Goal: Task Accomplishment & Management: Complete application form

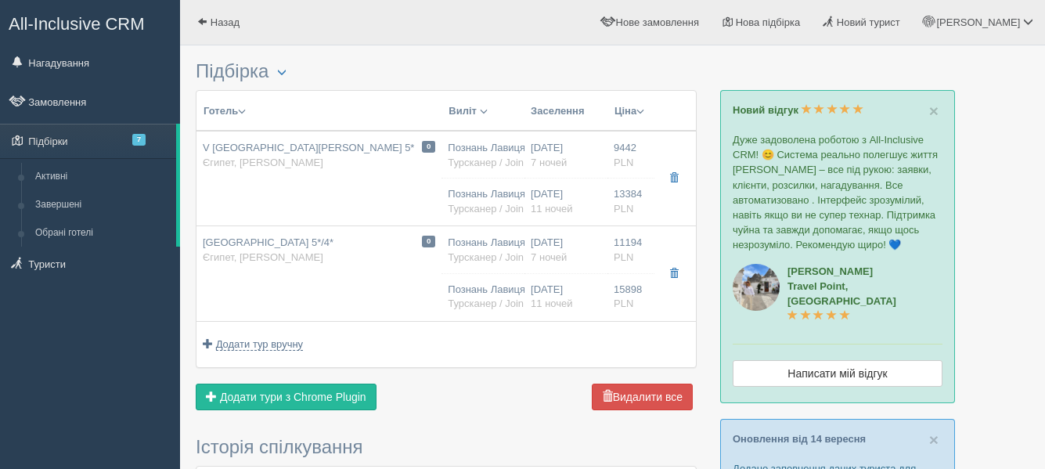
click at [298, 397] on span "Додати тури з Chrome Plugin" at bounding box center [293, 397] width 146 height 13
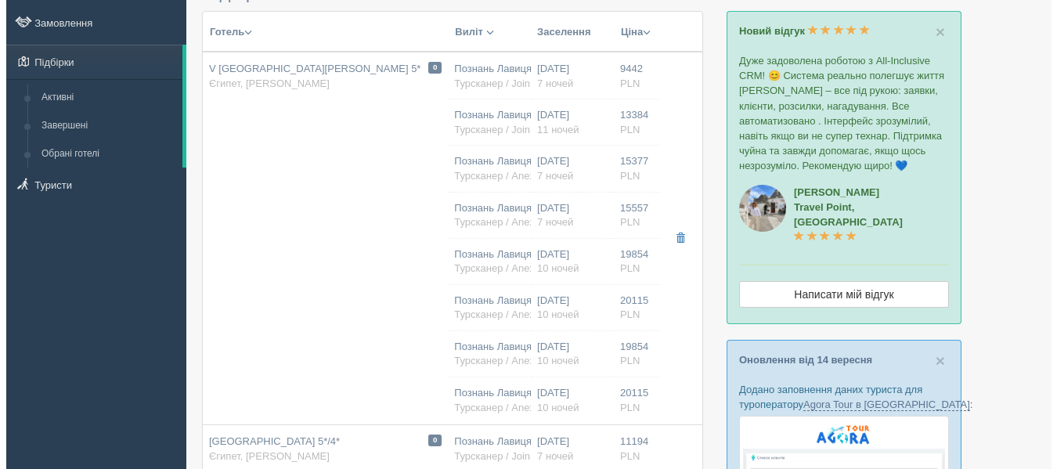
scroll to position [78, 0]
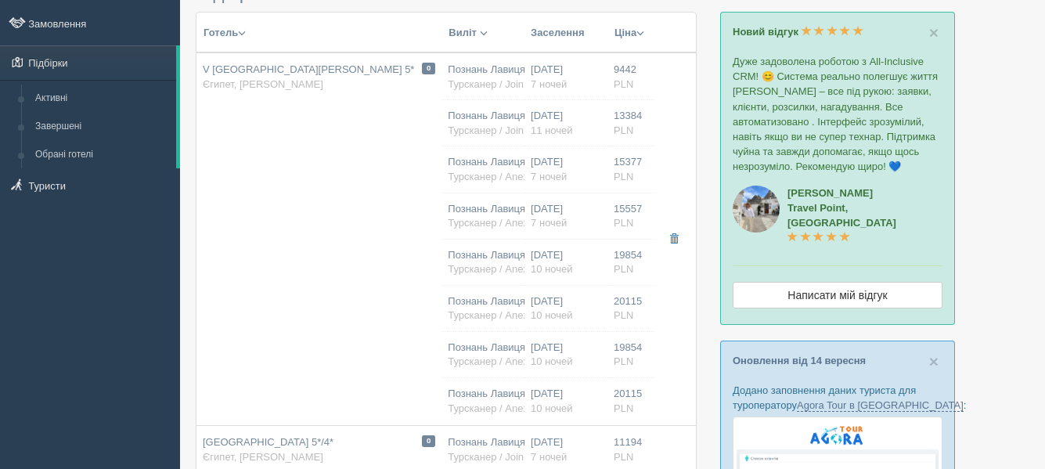
click at [402, 240] on td "0 V Hotel Sharm El Sheikh 5* Єгипет, Шарм ель Шейх" at bounding box center [319, 239] width 245 height 374
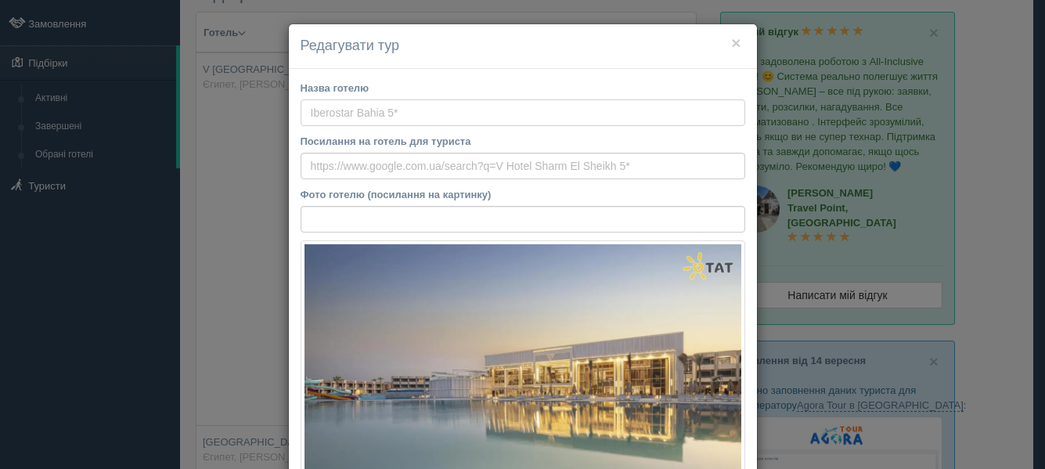
type input "V [GEOGRAPHIC_DATA][PERSON_NAME] 5*"
type input "Єгипет"
type input "Шарм ель Шейх"
type input "9442.00"
type input "Познань Лавиця POZ"
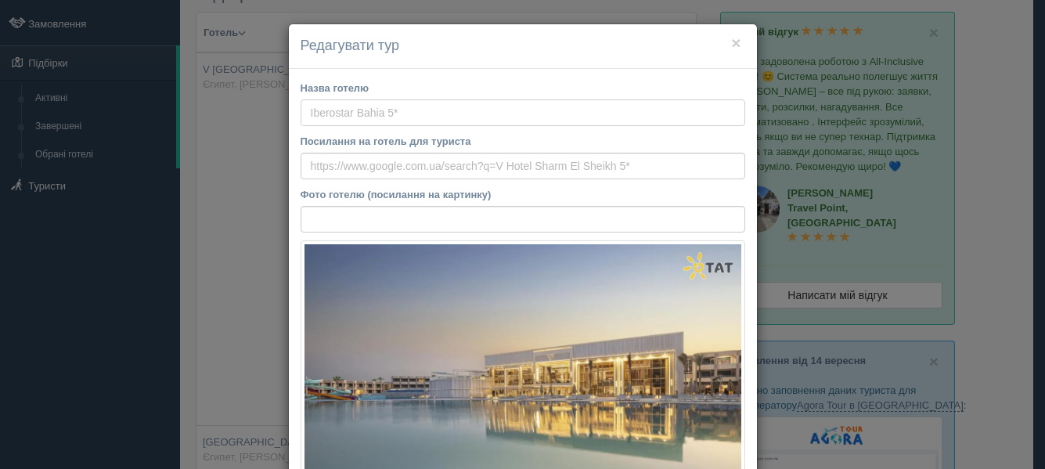
type input "Шарм-еш-Шейх SSH"
type input "15:20"
type input "20:45"
type input "10:50"
type input "14:20"
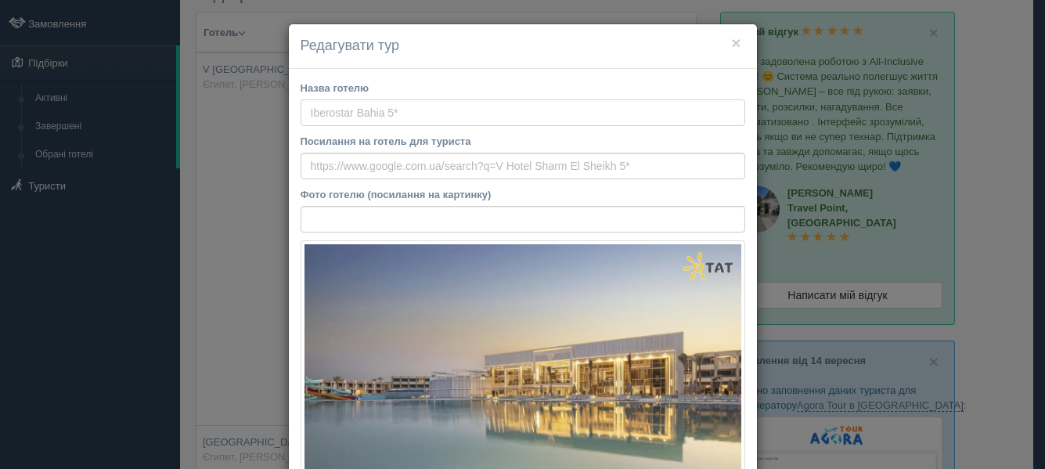
type input "7"
type input "Family Family 3 Bedrooms Sea View Double Room"
type input "AI"
type input "Турсканер / JoinUp! PL"
type input "https://crm.tat.ua/tf/tourscanner/offer/8113/322370376086444221111"
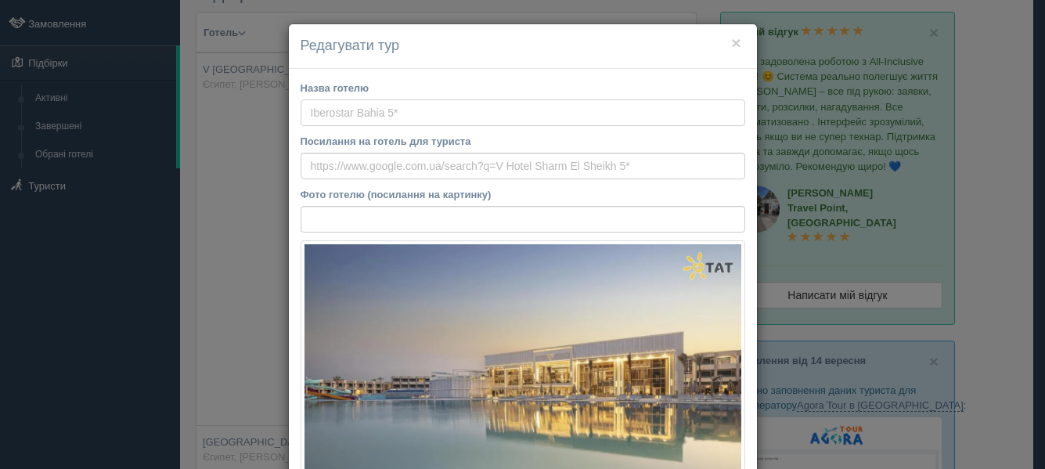
type input "13384.00"
type input "Познань Лавиця POZ"
type input "Шарм-еш-Шейх SSH"
type input "15:20"
type input "20:45"
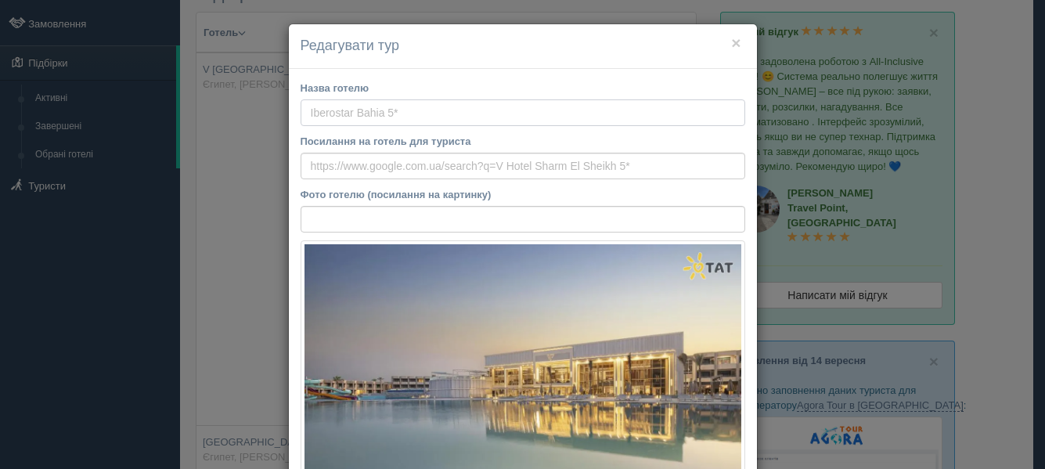
type input "09:50"
type input "13:35"
type input "11"
type input "Family Family 3 Bedrooms Sea View Double Room"
type input "AI"
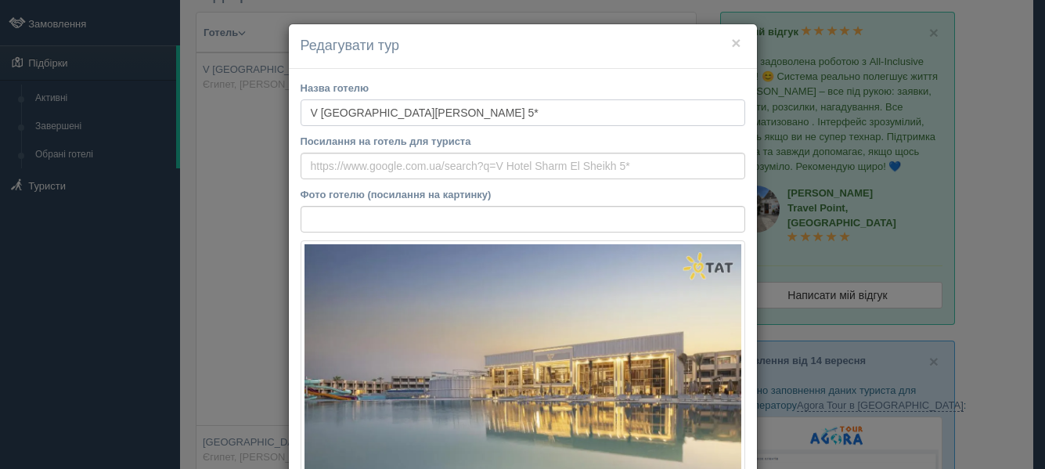
type input "Турсканер / JoinUp! PL"
type input "https://crm.tat.ua/tf/tourscanner/offer/8113/170370300126043121111"
type input "15377.00"
type input "Познань Лавиця POZ"
type input "Шарм-еш-Шейх SSH"
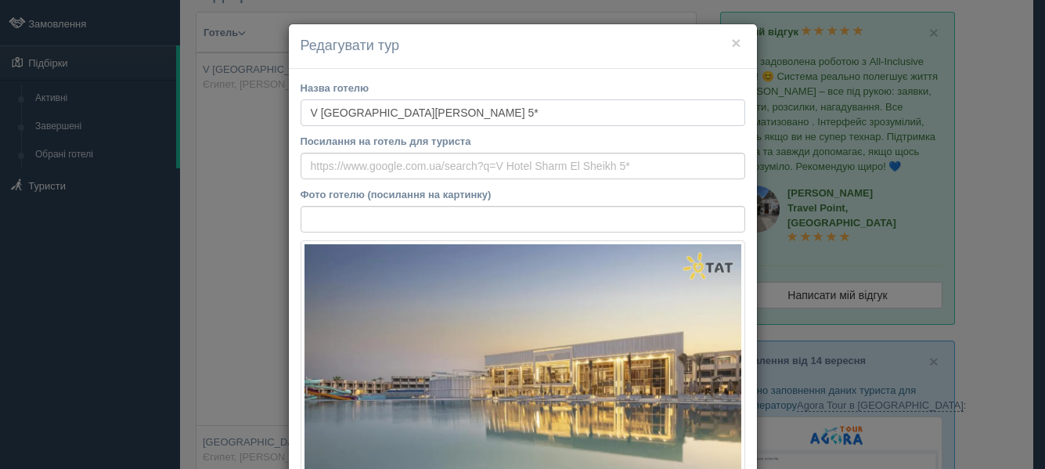
type input "14:35"
type input "19:55"
type input "SkyUp MT Limited"
type input "09:50"
type input "13:35"
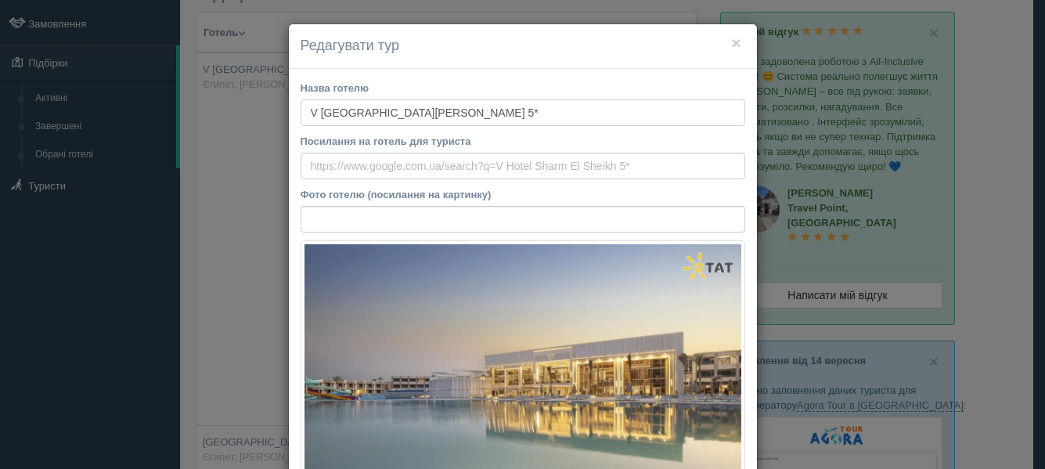
type input "7"
type input "Superior Garden View"
type input "AI"
type input "Турсканер / Anex PL"
type input "https://crm.tat.ua/tf/tourscanner/offer/8113/280360543084546121111"
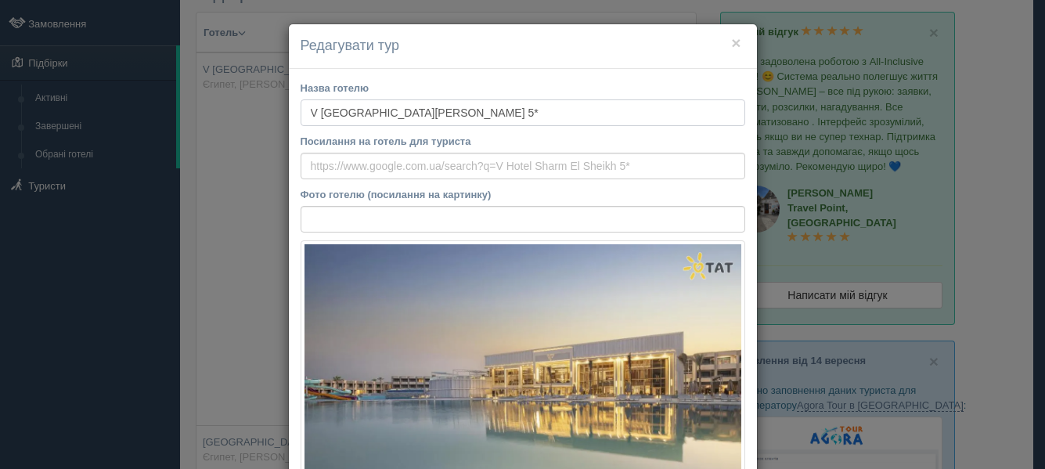
type input "15557.00"
type input "Познань Лавиця POZ"
type input "Шарм-еш-Шейх SSH"
type input "14:35"
type input "19:55"
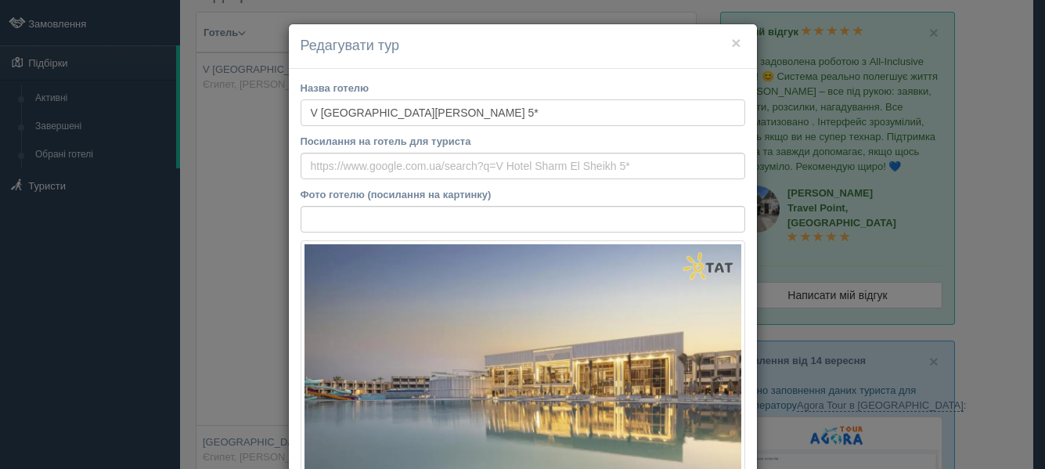
type input "SkyUp MT Limited"
type input "09:50"
type input "13:35"
type input "7"
type input "Family Bunk Bed Sea View Room"
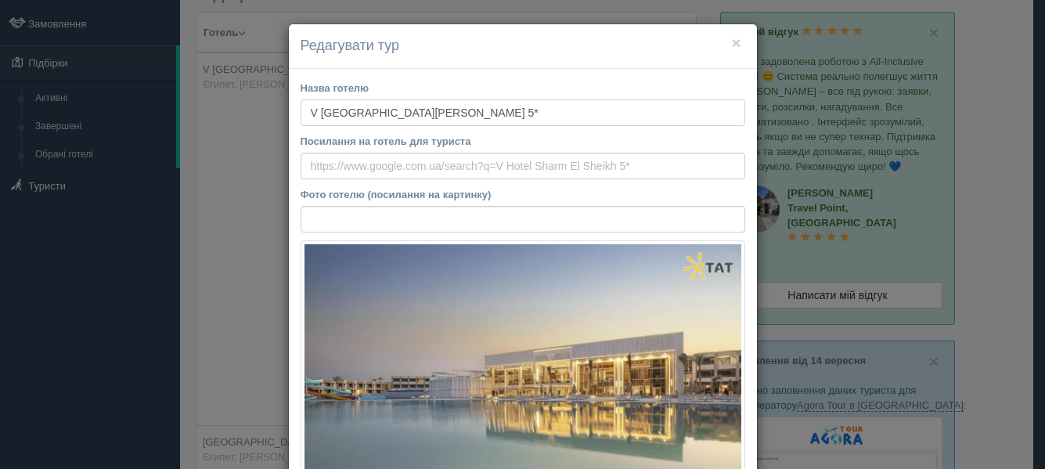
type input "AI"
type input "Турсканер / Anex PL"
type input "https://crm.tat.ua/tf/tourscanner/offer/8113/212360713088646421111"
type input "19854.00"
type input "Познань Лавиця POZ"
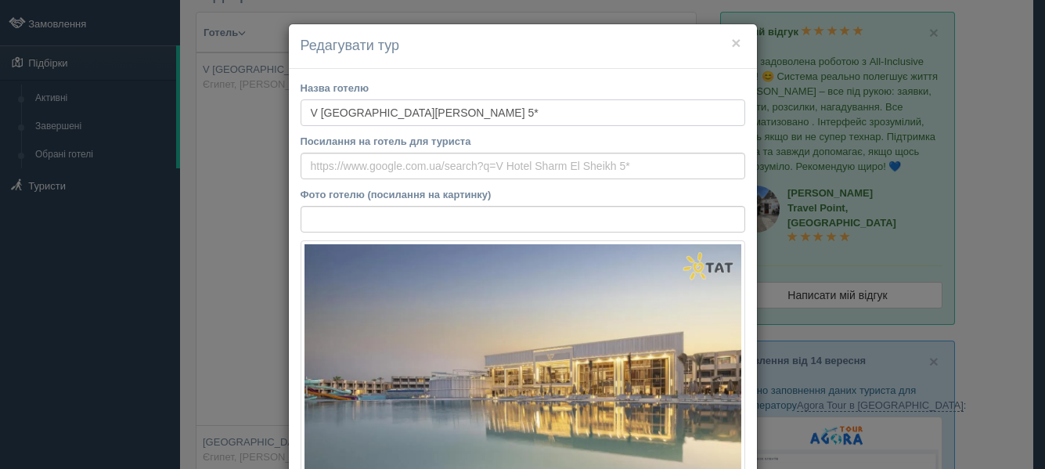
type input "Шарм-еш-Шейх SSH"
type input "14:35"
type input "19:55"
type input "SkyUp MT Limited"
type input "10:50"
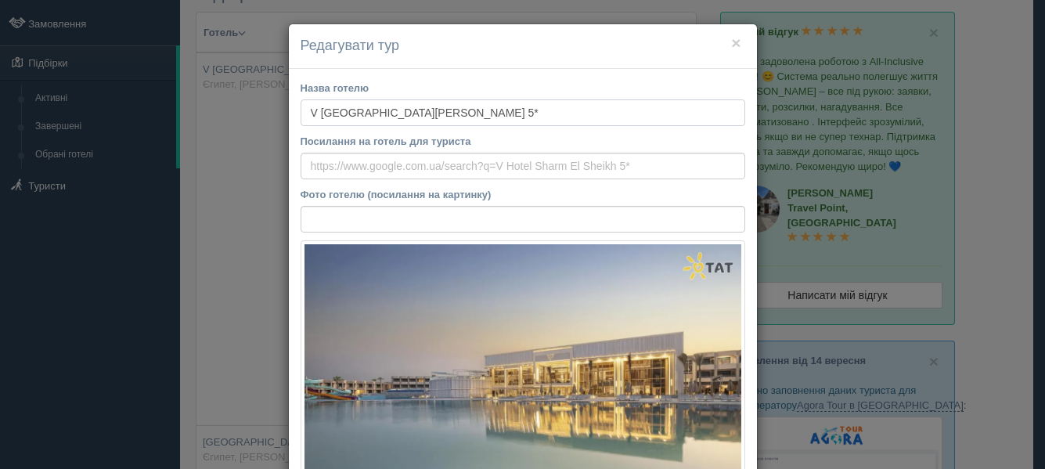
type input "14:20"
type input "10"
type input "Superior Garden View"
type input "AI"
type input "Турсканер / Anex PL"
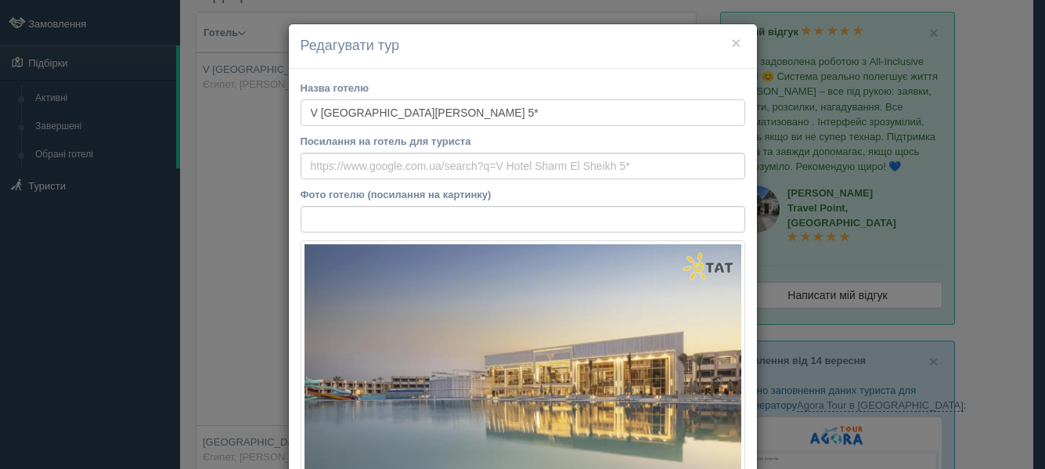
type input "https://crm.tat.ua/tf/tourscanner/offer/8113/155360033118343521111"
type input "20115.00"
type input "Познань Лавиця POZ"
type input "Шарм-еш-Шейх SSH"
type input "14:35"
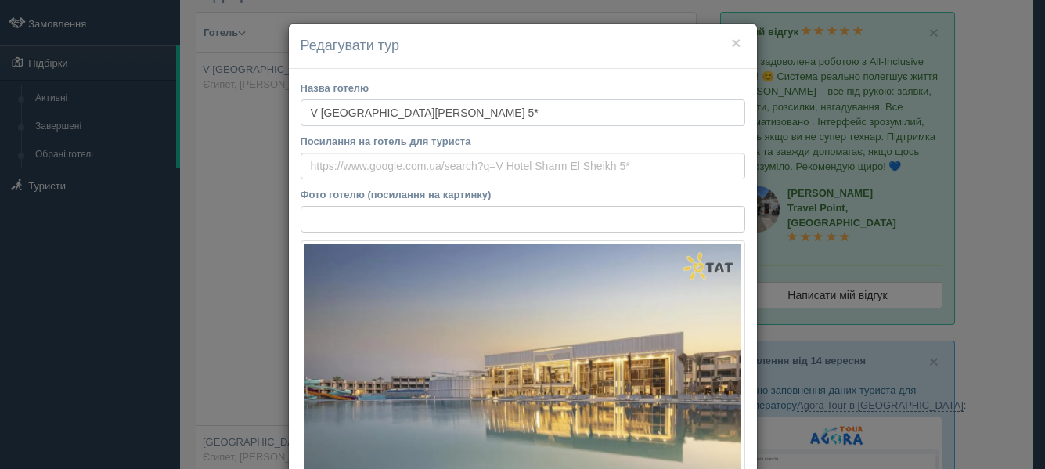
type input "19:55"
type input "SkyUp MT Limited"
type input "10:50"
type input "14:20"
type input "10"
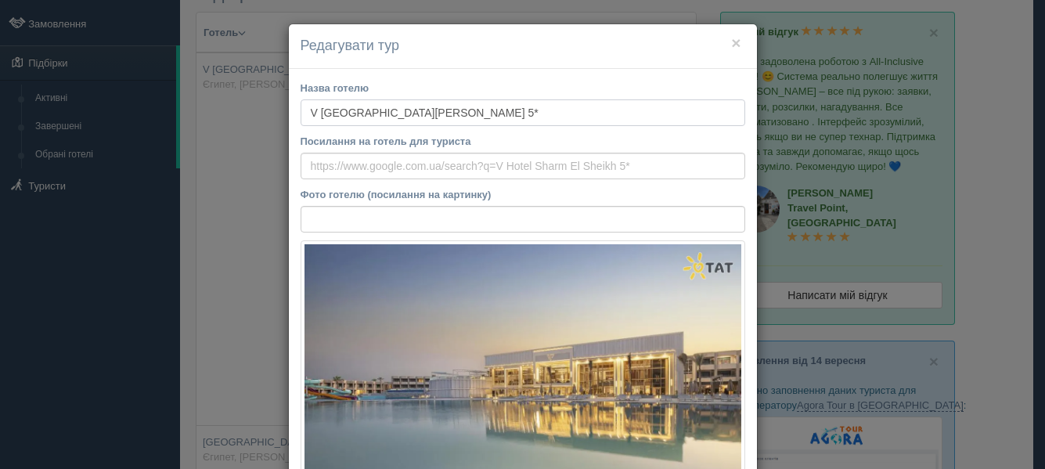
type input "Family Bunk Bed Sea View Room"
type input "AI"
type input "Турсканер / Anex PL"
type input "https://crm.tat.ua/tf/tourscanner/offer/8113/411360488117743521111"
type input "19854.00"
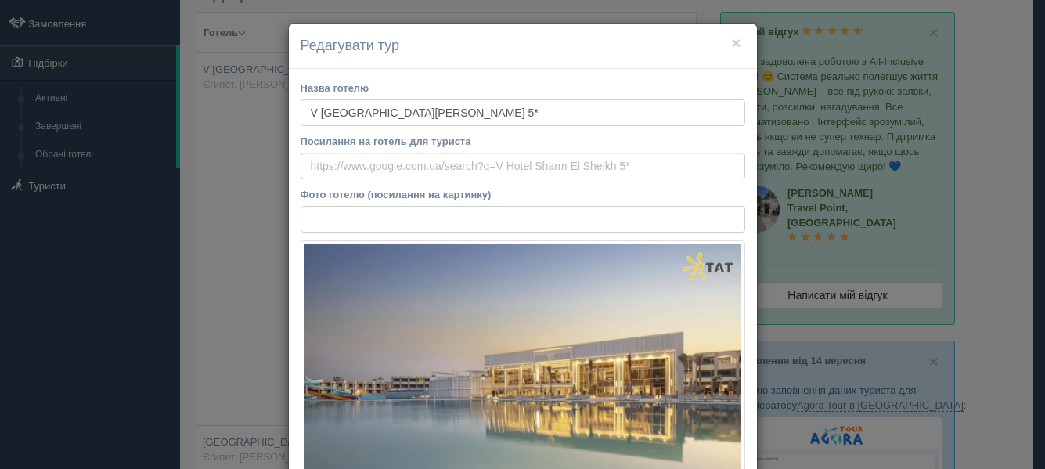
type input "Познань Лавиця POZ"
type input "Шарм-еш-Шейх SSH"
type input "14:35"
type input "19:55"
type input "SkyUp MT Limited"
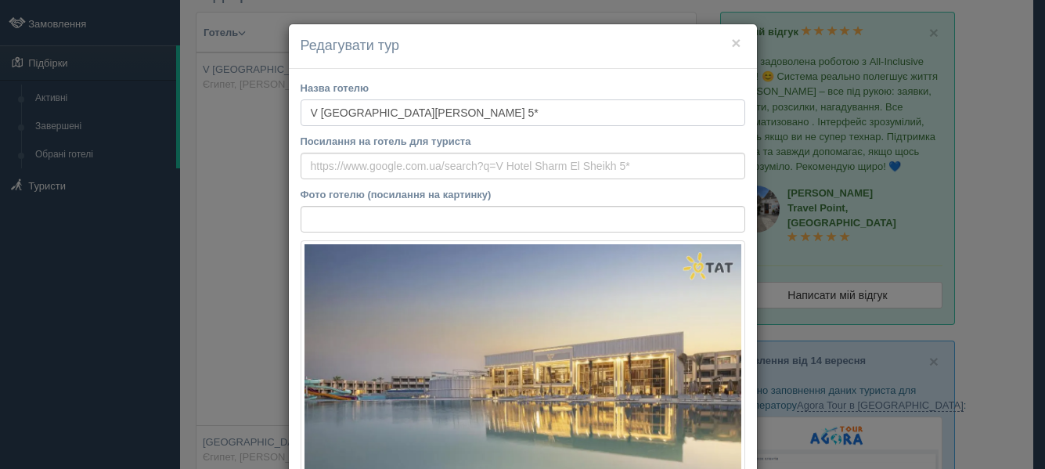
type input "10:50"
type input "14:20"
type input "10"
type input "Superior Garden View"
type input "AI"
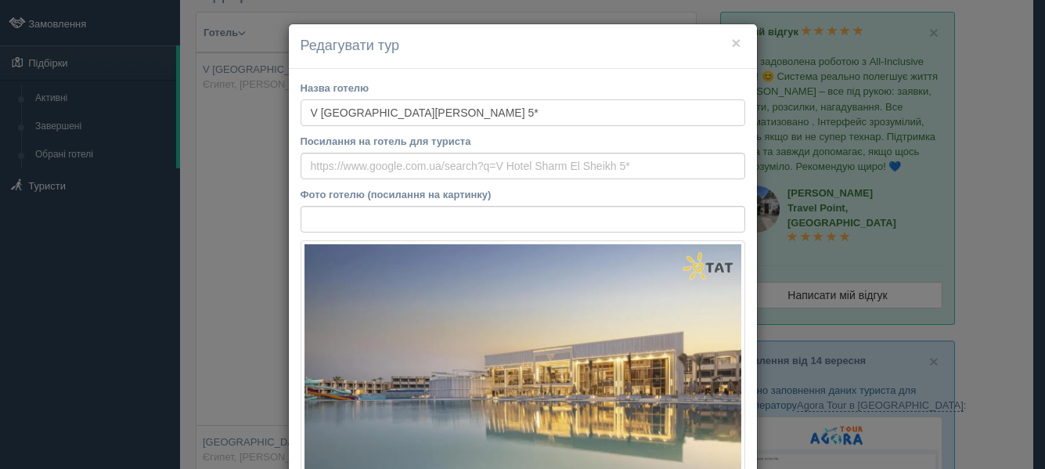
type input "Турсканер / Anex PL"
type input "https://crm.tat.ua/tf/tourscanner/offer/8113/155360033118343521111"
type input "20115.00"
type input "Познань Лавиця POZ"
type input "Шарм-еш-Шейх SSH"
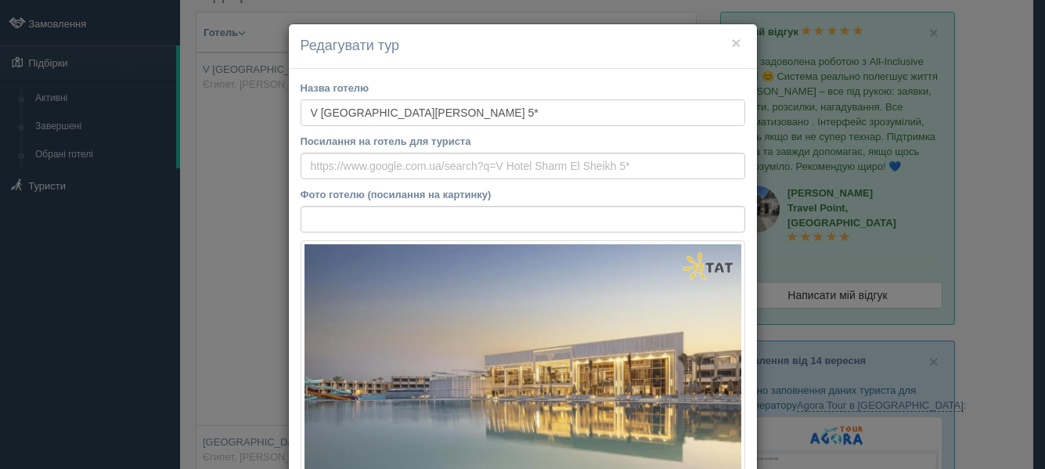
type input "14:35"
type input "19:55"
type input "SkyUp MT Limited"
type input "10:50"
type input "14:20"
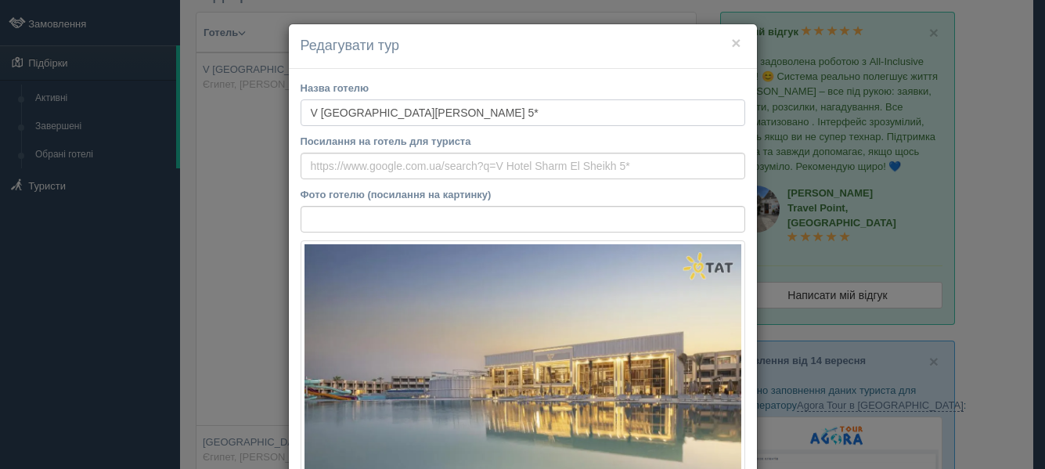
type input "10"
type input "Family Bunk Bed Sea View Room"
type input "AI"
type input "Турсканер / Anex PL"
type input "https://crm.tat.ua/tf/tourscanner/offer/8113/411360488117743521111"
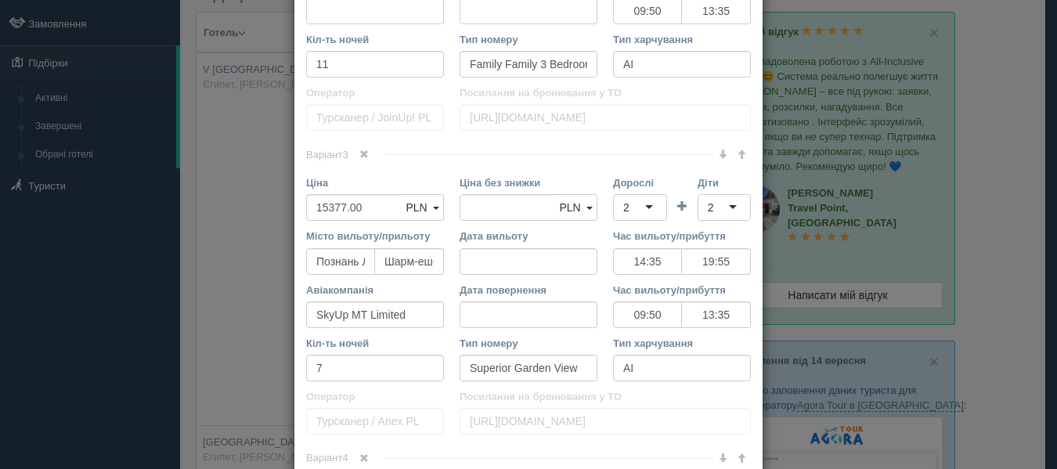
scroll to position [1175, 0]
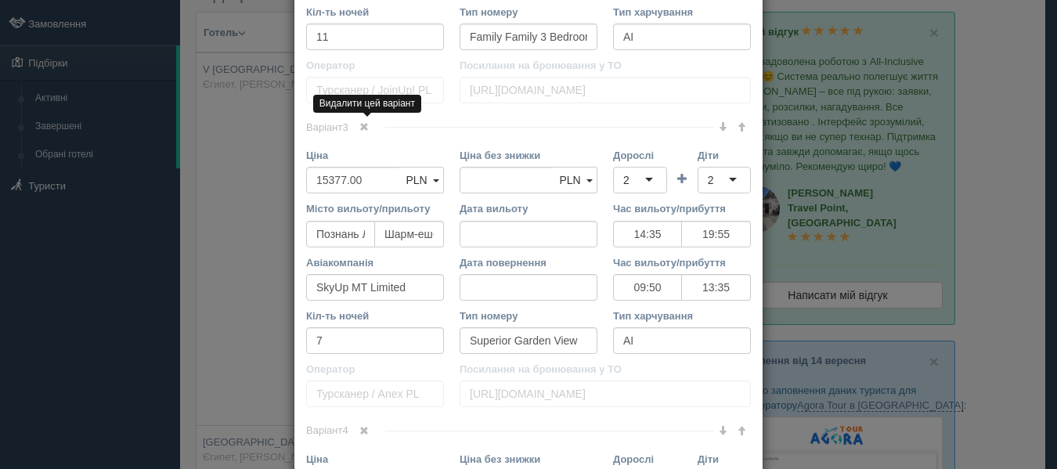
click at [359, 127] on span at bounding box center [363, 126] width 9 height 9
click at [359, 126] on span at bounding box center [363, 126] width 9 height 9
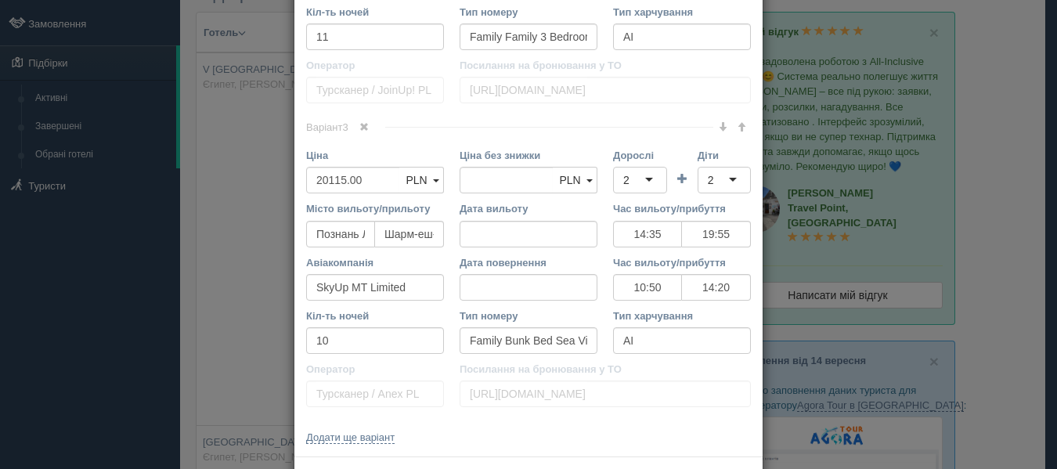
click at [359, 126] on span at bounding box center [363, 126] width 9 height 9
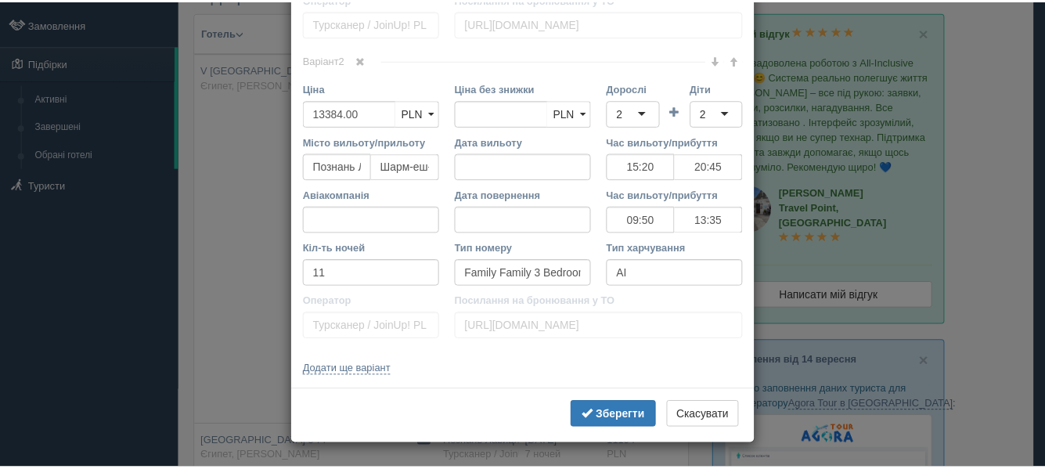
scroll to position [938, 0]
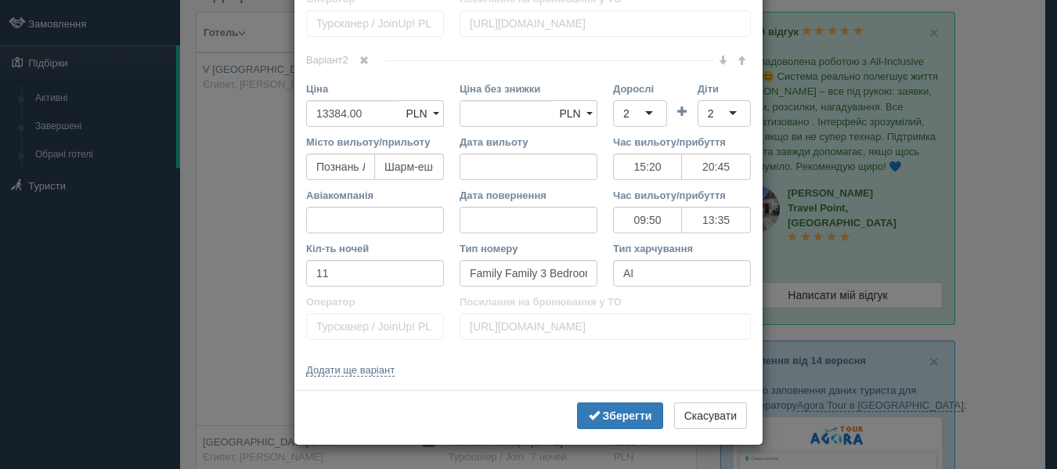
click at [630, 414] on b "Зберегти" at bounding box center [627, 416] width 49 height 13
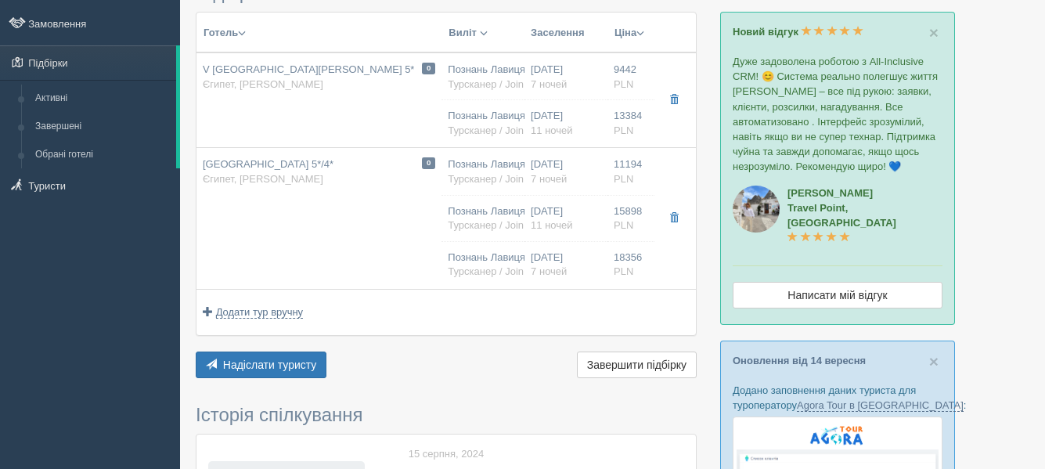
scroll to position [78, 0]
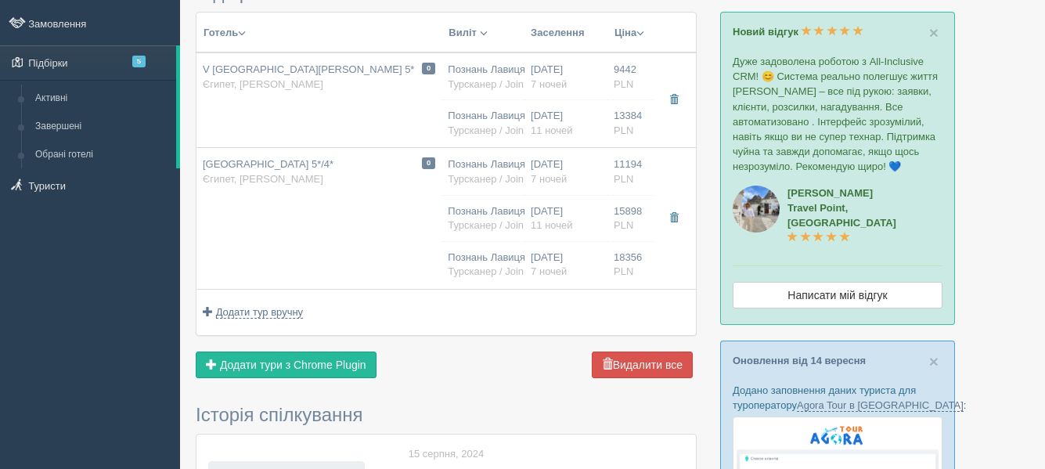
drag, startPoint x: 308, startPoint y: 365, endPoint x: 319, endPoint y: 363, distance: 11.2
click at [308, 366] on span "Додати тури з Chrome Plugin" at bounding box center [293, 365] width 146 height 13
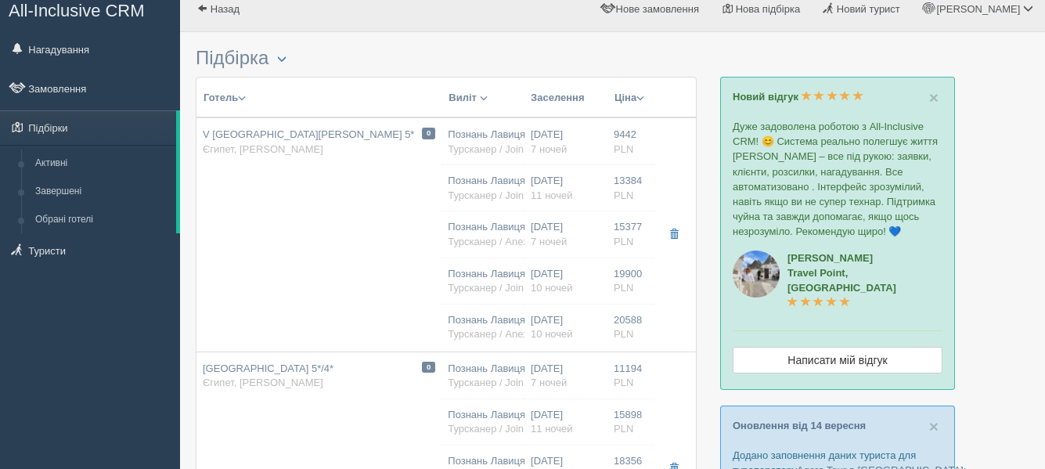
scroll to position [0, 0]
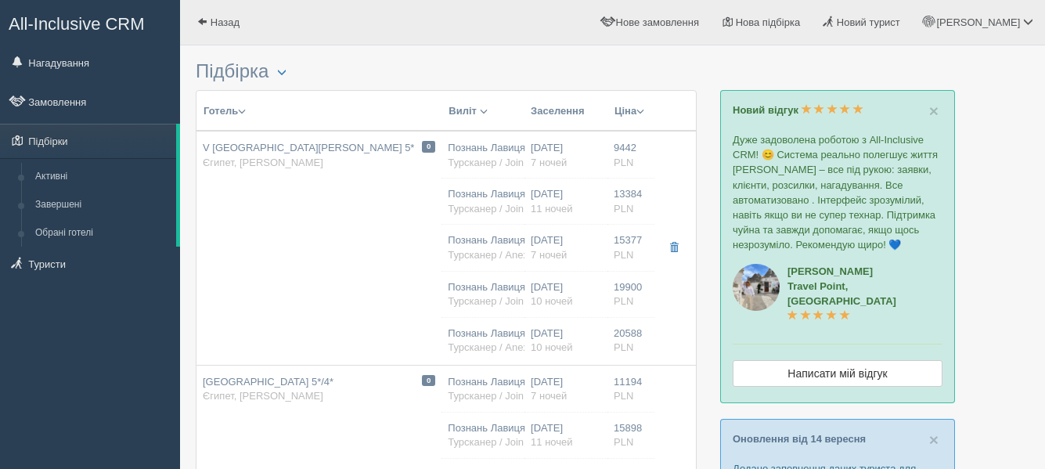
click at [671, 251] on span "button" at bounding box center [674, 247] width 9 height 9
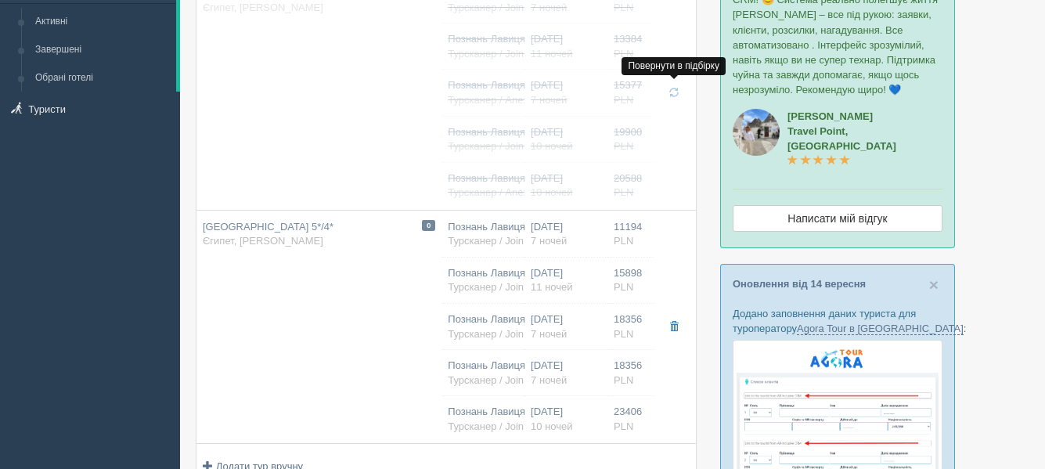
scroll to position [157, 0]
drag, startPoint x: 673, startPoint y: 324, endPoint x: 684, endPoint y: 320, distance: 11.6
click at [673, 326] on span "button" at bounding box center [674, 324] width 9 height 9
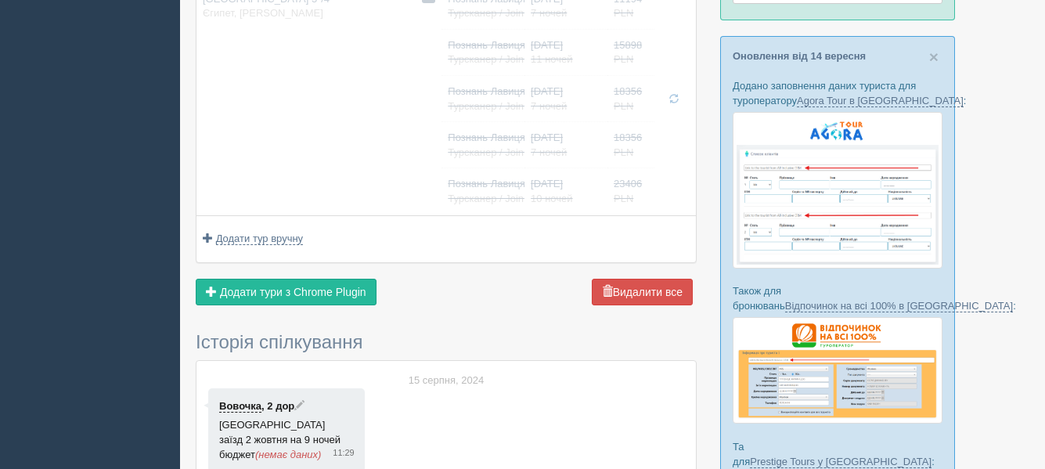
scroll to position [392, 0]
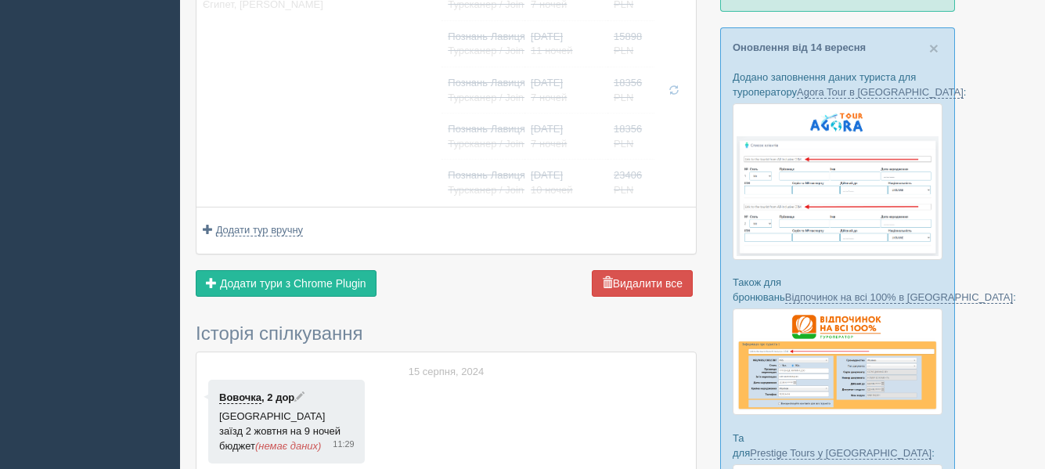
click at [309, 283] on span "Додати тури з Chrome Plugin" at bounding box center [293, 283] width 146 height 13
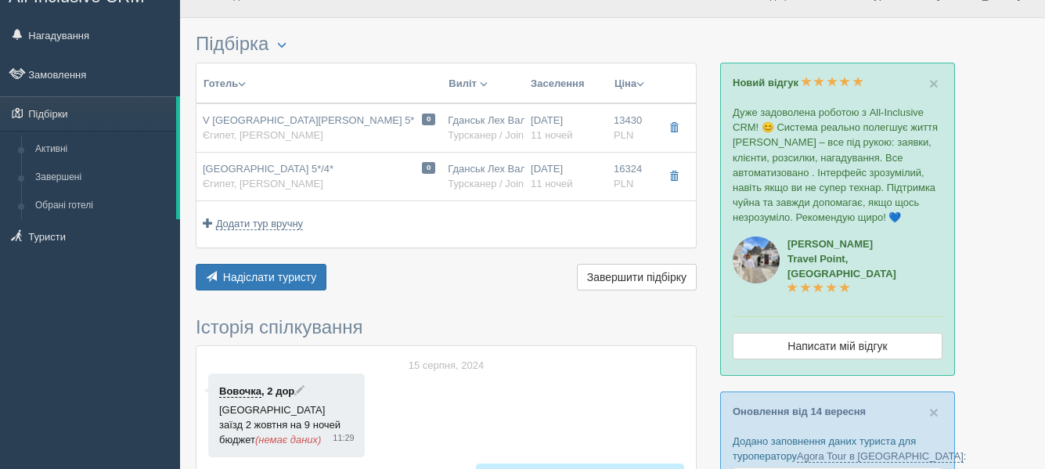
scroll to position [0, 0]
